Goal: Information Seeking & Learning: Learn about a topic

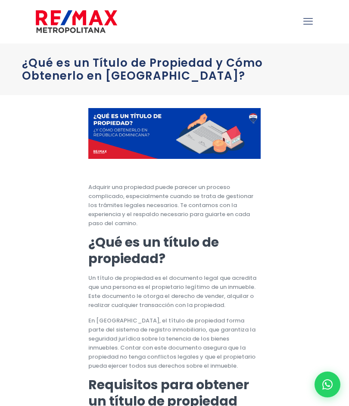
click at [302, 22] on link "mobile menu" at bounding box center [307, 21] width 15 height 15
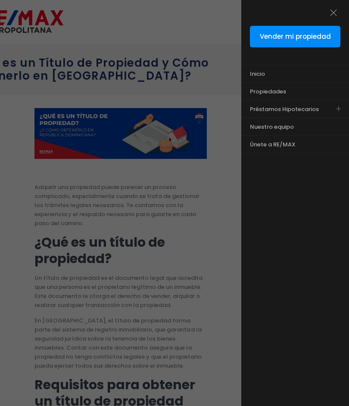
click at [277, 88] on span "Propiedades" at bounding box center [268, 91] width 36 height 8
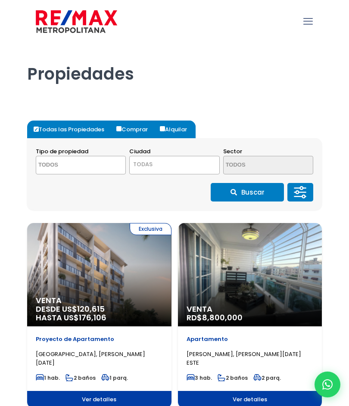
select select
click at [309, 19] on icon "mobile menu" at bounding box center [307, 21] width 9 height 13
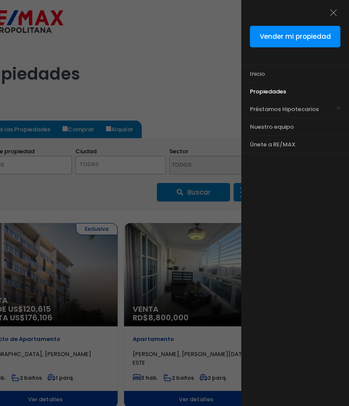
click at [170, 55] on div at bounding box center [174, 243] width 349 height 487
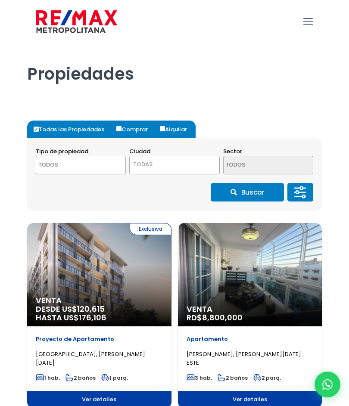
click at [156, 124] on label "Comprar" at bounding box center [135, 130] width 42 height 18
click at [121, 126] on input "Comprar" at bounding box center [118, 128] width 5 height 5
radio input "true"
click at [161, 126] on input "Alquilar" at bounding box center [162, 128] width 5 height 5
radio input "true"
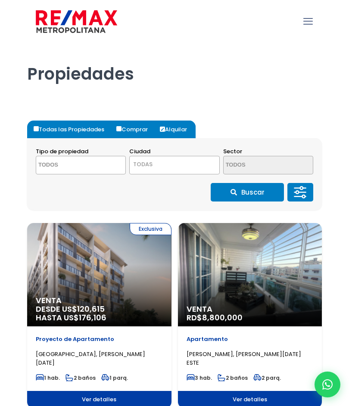
click at [208, 282] on div "Venta RD$ 8,800,000" at bounding box center [250, 274] width 144 height 103
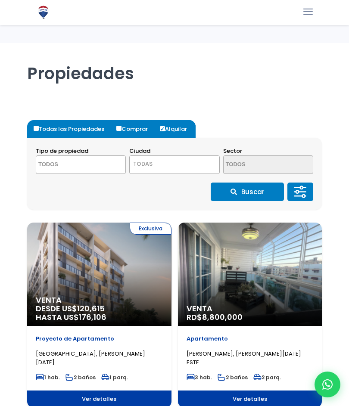
select select
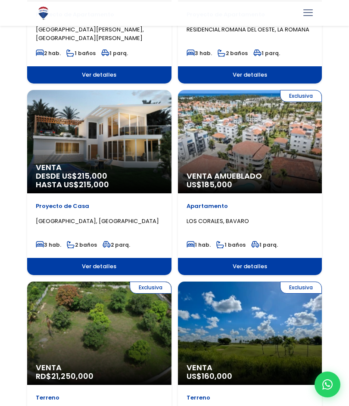
scroll to position [1092, 0]
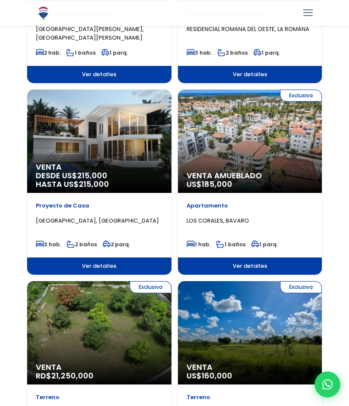
click at [78, 127] on div "Venta DESDE US$ 215,000 HASTA US$ 215,000" at bounding box center [99, 141] width 144 height 103
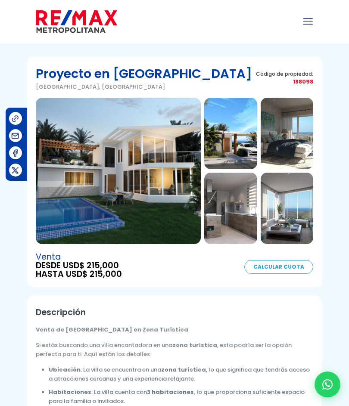
click at [108, 160] on img at bounding box center [118, 171] width 165 height 146
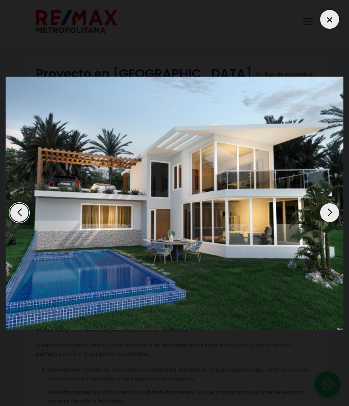
click at [342, 200] on img "1 / 13" at bounding box center [174, 203] width 337 height 253
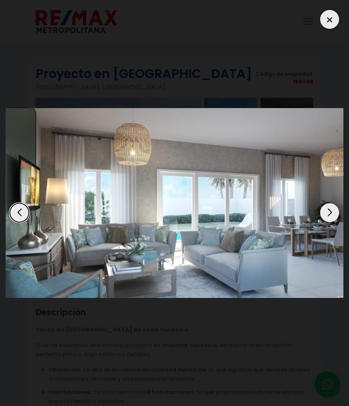
click at [337, 209] on div "Next slide" at bounding box center [329, 212] width 19 height 19
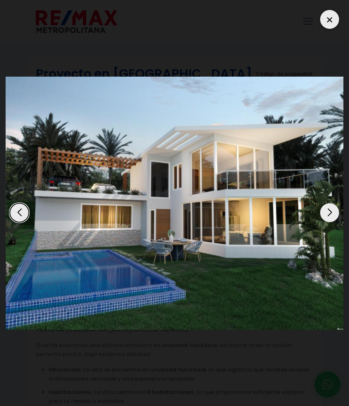
click at [338, 207] on img "1 / 13" at bounding box center [174, 203] width 337 height 253
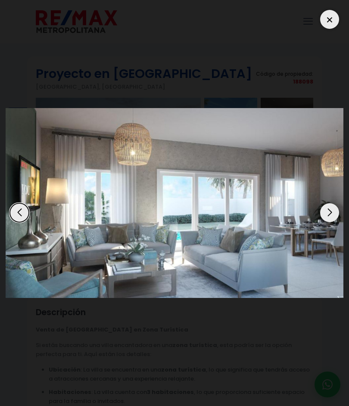
click at [329, 213] on div "Next slide" at bounding box center [329, 212] width 19 height 19
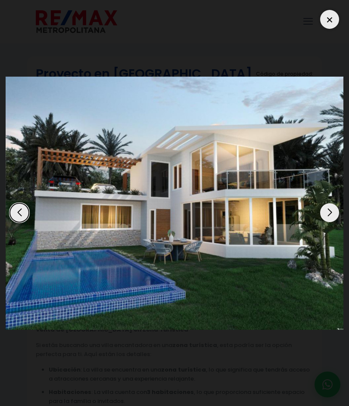
click at [330, 209] on div "Next slide" at bounding box center [329, 212] width 19 height 19
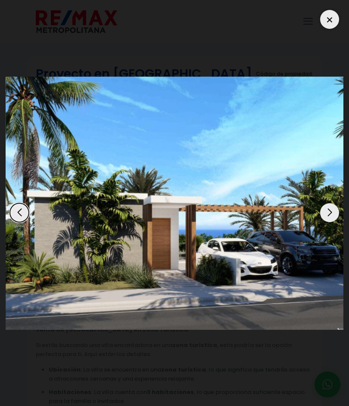
click at [331, 213] on div "Next slide" at bounding box center [329, 212] width 19 height 19
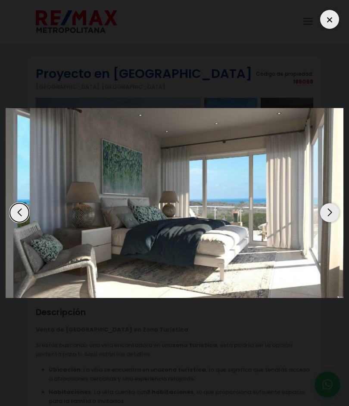
click at [331, 210] on div "Next slide" at bounding box center [329, 212] width 19 height 19
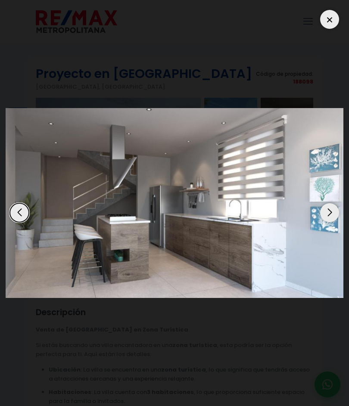
click at [335, 207] on div "Next slide" at bounding box center [329, 212] width 19 height 19
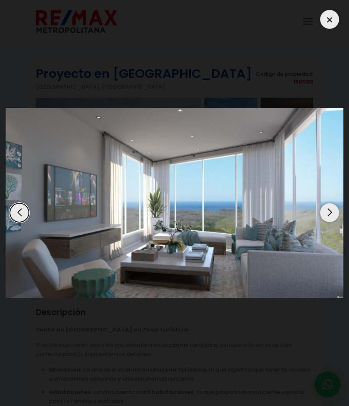
click at [334, 208] on div "Next slide" at bounding box center [329, 212] width 19 height 19
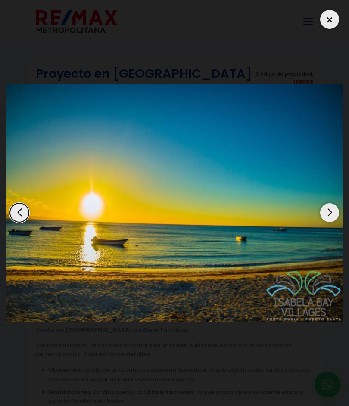
click at [331, 210] on div "Next slide" at bounding box center [329, 212] width 19 height 19
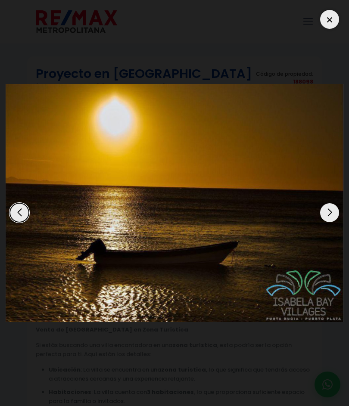
click at [333, 207] on div "Next slide" at bounding box center [329, 212] width 19 height 19
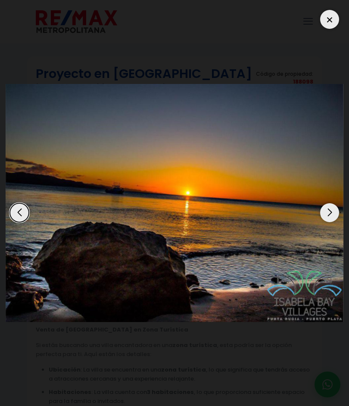
click at [336, 209] on div "Next slide" at bounding box center [329, 212] width 19 height 19
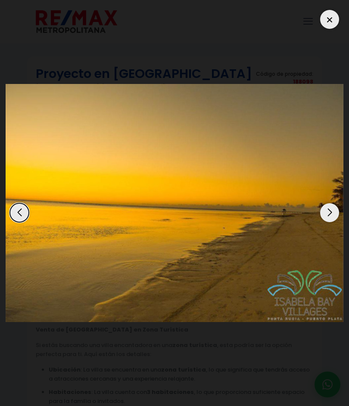
click at [332, 211] on div "Next slide" at bounding box center [329, 212] width 19 height 19
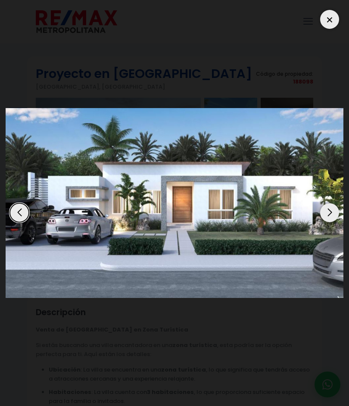
click at [333, 210] on div "Next slide" at bounding box center [329, 212] width 19 height 19
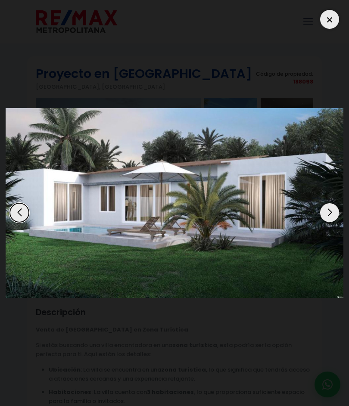
click at [330, 212] on div "Next slide" at bounding box center [329, 212] width 19 height 19
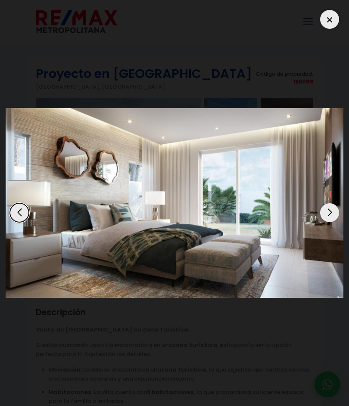
click at [333, 208] on div "Next slide" at bounding box center [329, 212] width 19 height 19
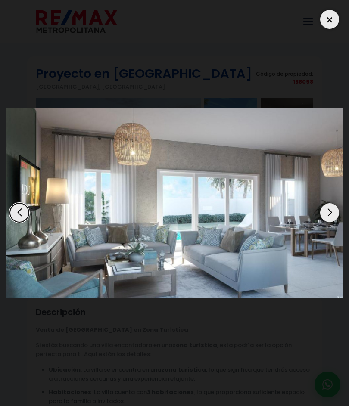
click at [297, 23] on div "13 / 13" at bounding box center [174, 203] width 337 height 395
click at [321, 219] on img "13 / 13" at bounding box center [174, 203] width 337 height 190
click at [36, 65] on div "13 / 13" at bounding box center [174, 203] width 337 height 395
click at [32, 69] on div "13 / 13" at bounding box center [174, 203] width 337 height 395
click at [335, 15] on div at bounding box center [329, 19] width 19 height 19
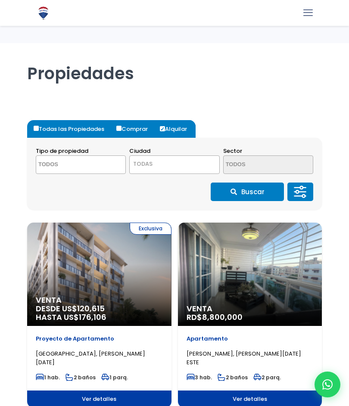
select select
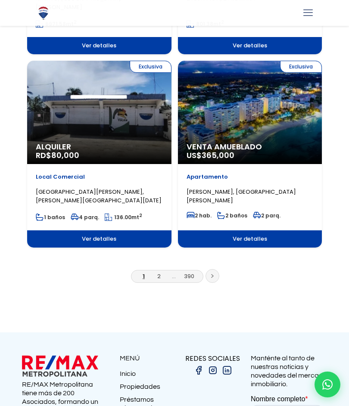
scroll to position [1508, 0]
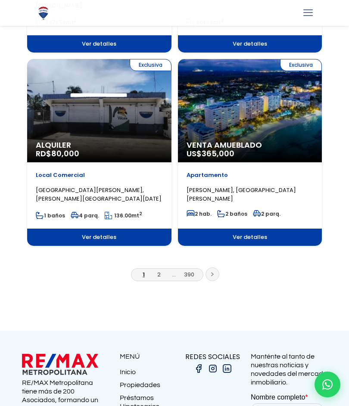
click at [158, 275] on link "2" at bounding box center [158, 274] width 3 height 8
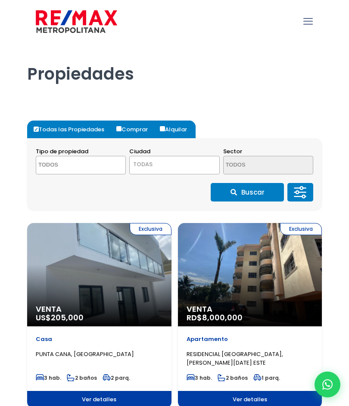
select select
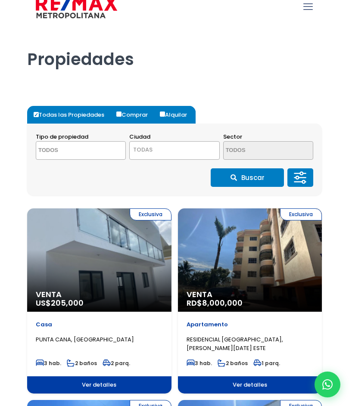
scroll to position [17, 0]
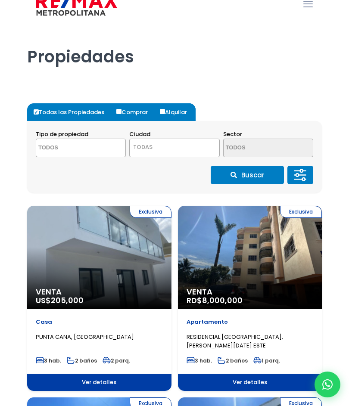
click at [86, 241] on div "Exclusiva Venta US$ 205,000" at bounding box center [99, 257] width 144 height 103
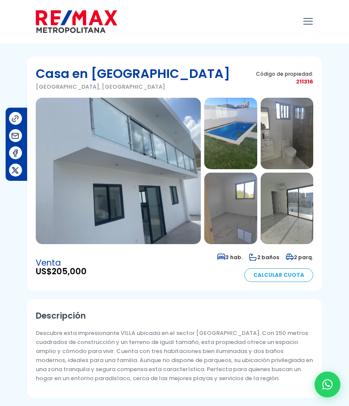
click at [94, 173] on img at bounding box center [118, 171] width 165 height 146
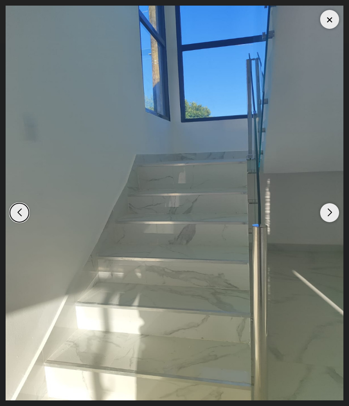
click at [323, 16] on div at bounding box center [329, 19] width 19 height 19
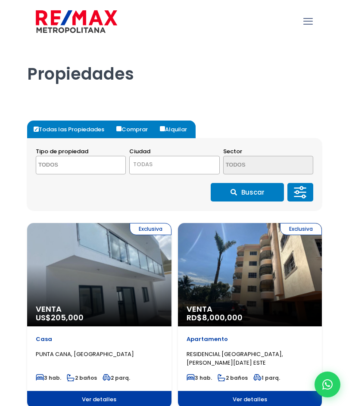
select select
click at [37, 128] on input "Todas las Propiedades" at bounding box center [36, 129] width 5 height 5
click at [165, 128] on input "Alquilar" at bounding box center [162, 128] width 5 height 5
radio input "true"
click at [228, 200] on button "Buscar" at bounding box center [246, 192] width 73 height 19
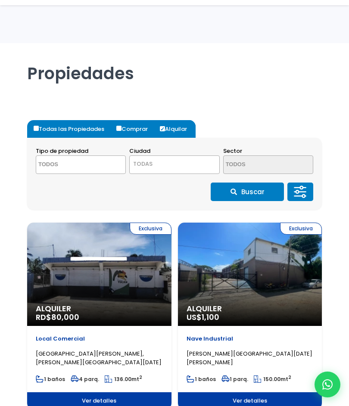
select select
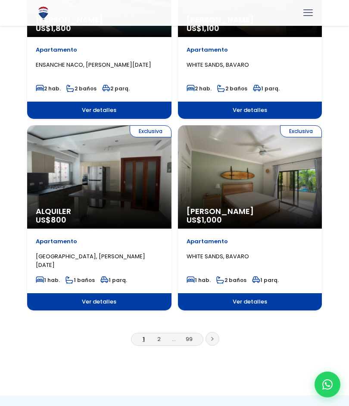
scroll to position [1445, 0]
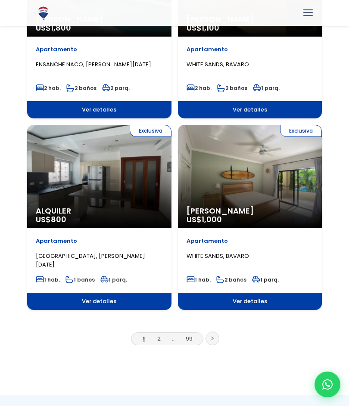
click at [94, 173] on div "Exclusiva Alquiler US$ 800" at bounding box center [99, 176] width 144 height 103
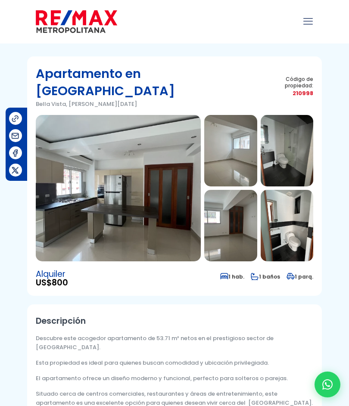
click at [101, 148] on img at bounding box center [118, 188] width 165 height 146
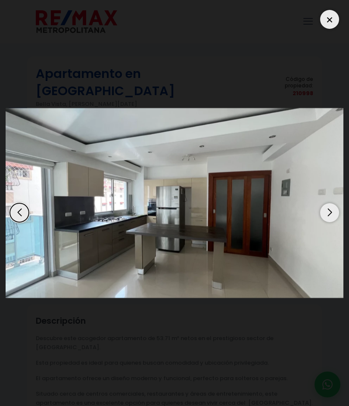
click at [331, 19] on div at bounding box center [329, 19] width 19 height 19
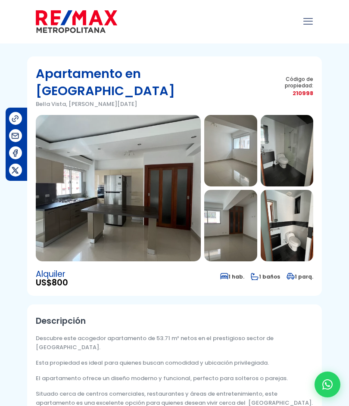
click at [223, 133] on img at bounding box center [230, 150] width 53 height 71
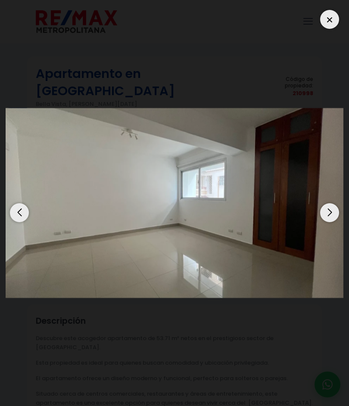
click at [323, 19] on div at bounding box center [329, 19] width 19 height 19
